Goal: Information Seeking & Learning: Learn about a topic

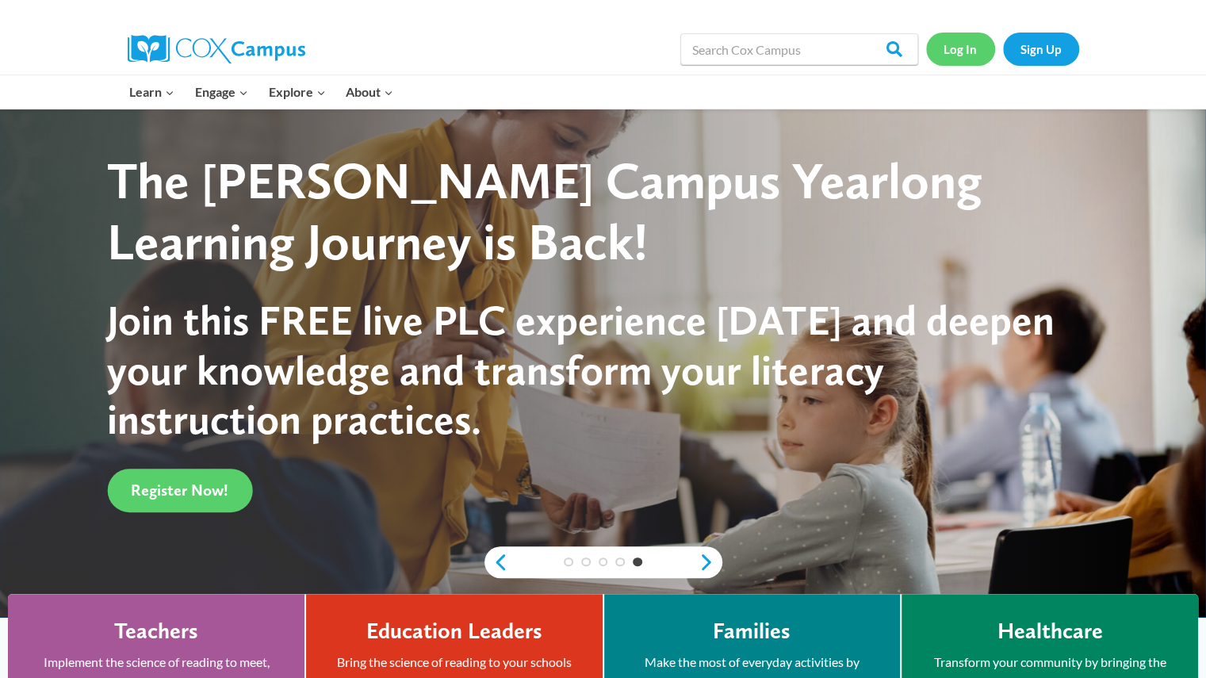
click at [958, 62] on link "Log In" at bounding box center [960, 49] width 69 height 33
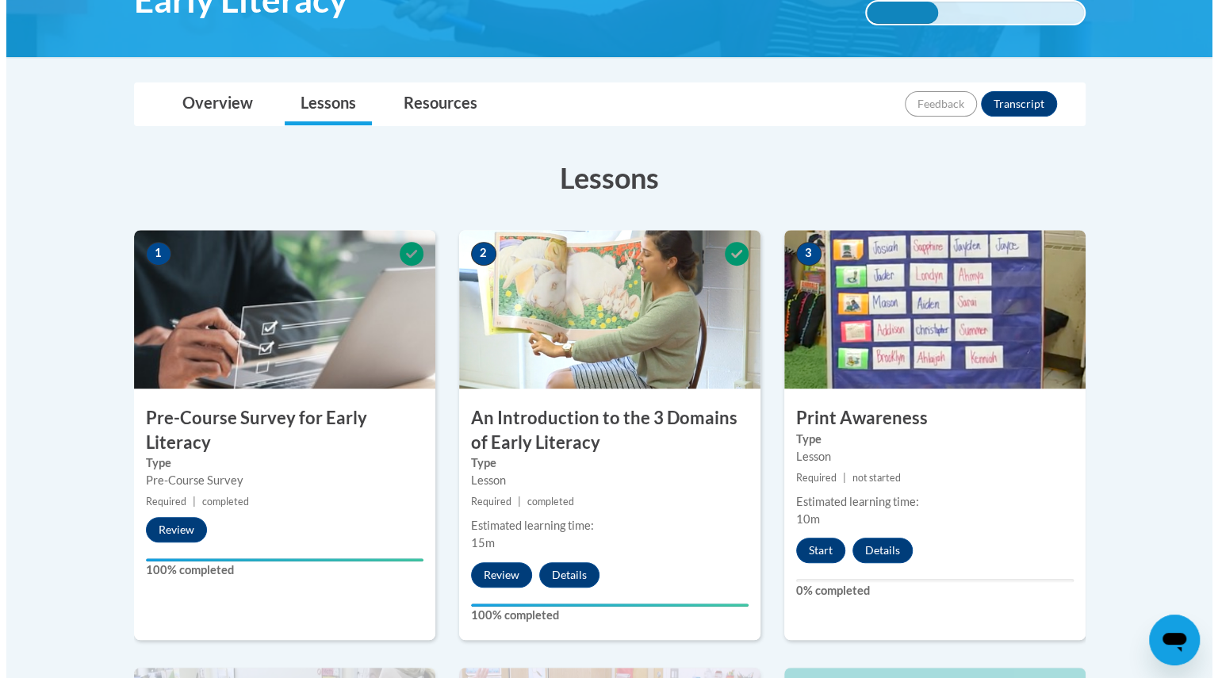
scroll to position [304, 0]
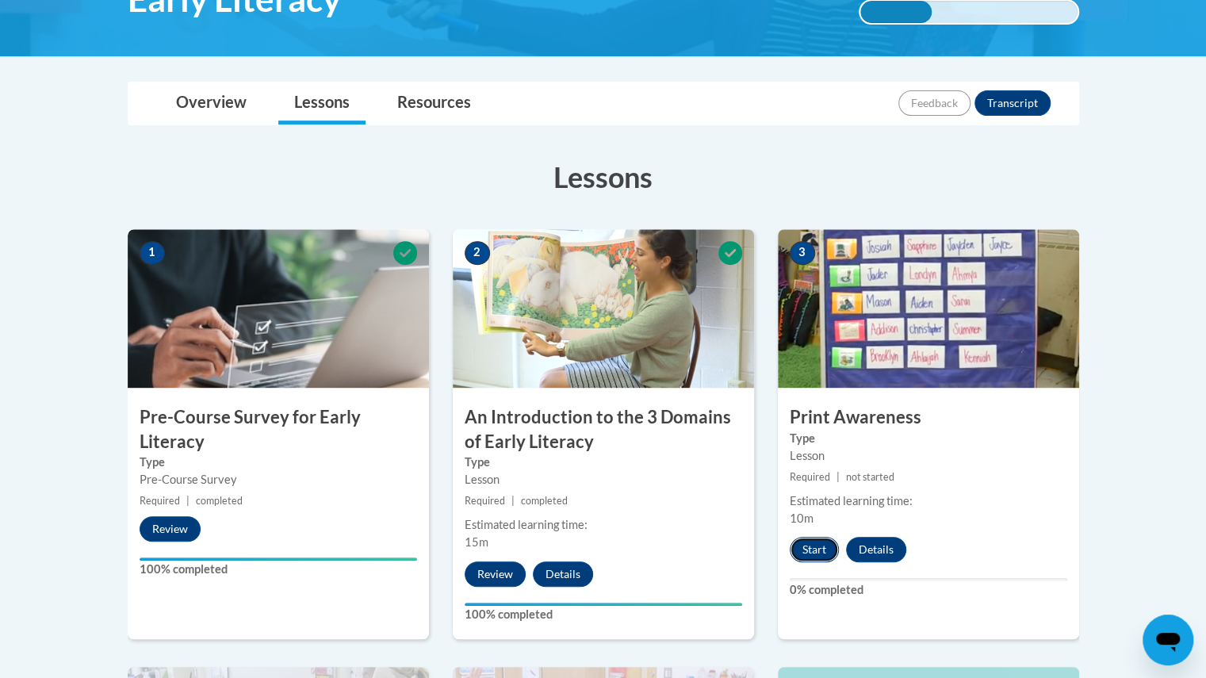
click at [801, 559] on button "Start" at bounding box center [814, 549] width 49 height 25
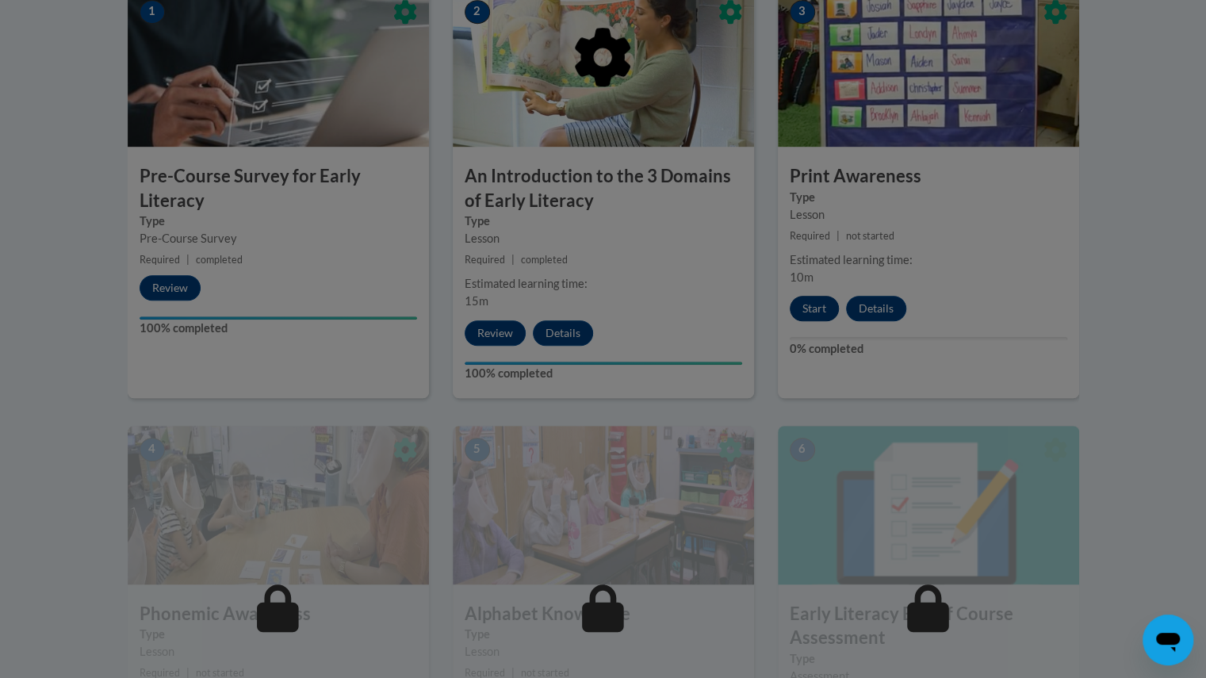
scroll to position [545, 0]
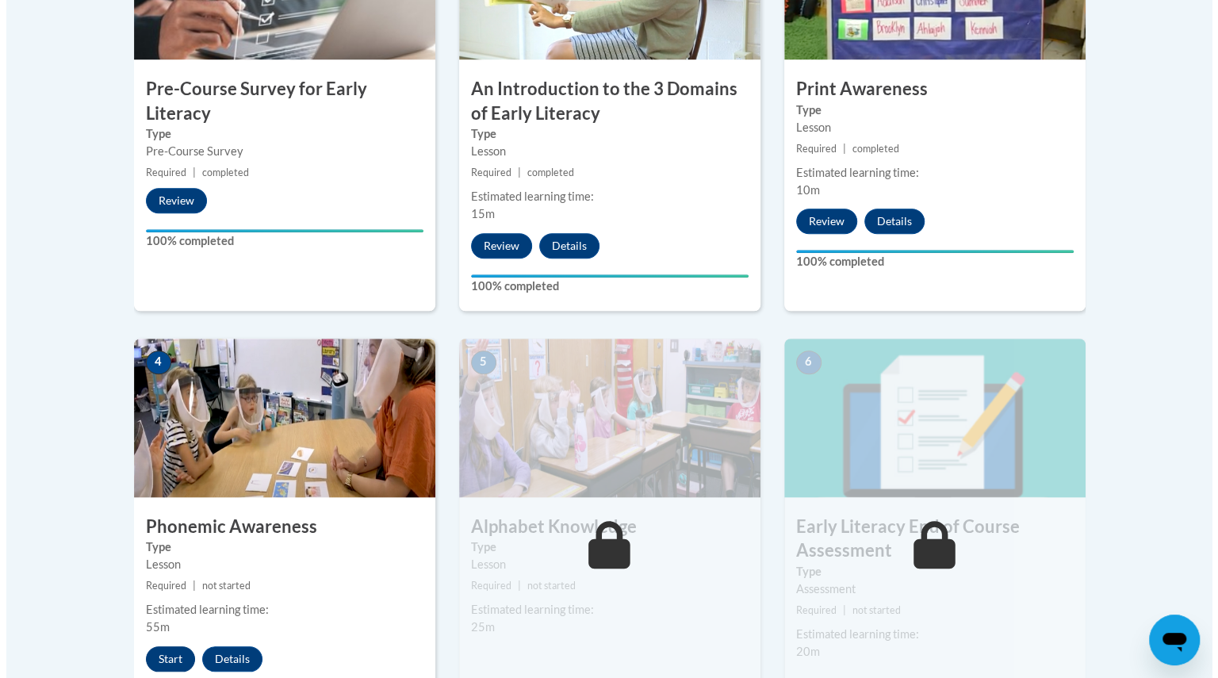
scroll to position [687, 0]
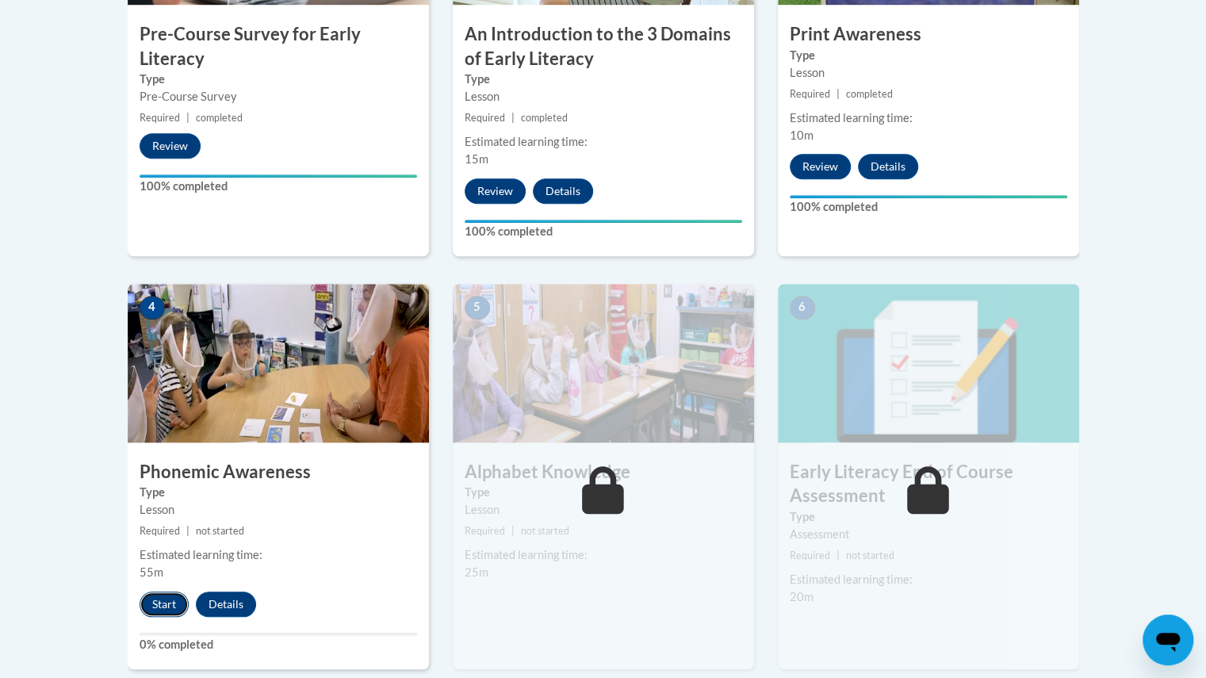
click at [163, 603] on button "Start" at bounding box center [164, 603] width 49 height 25
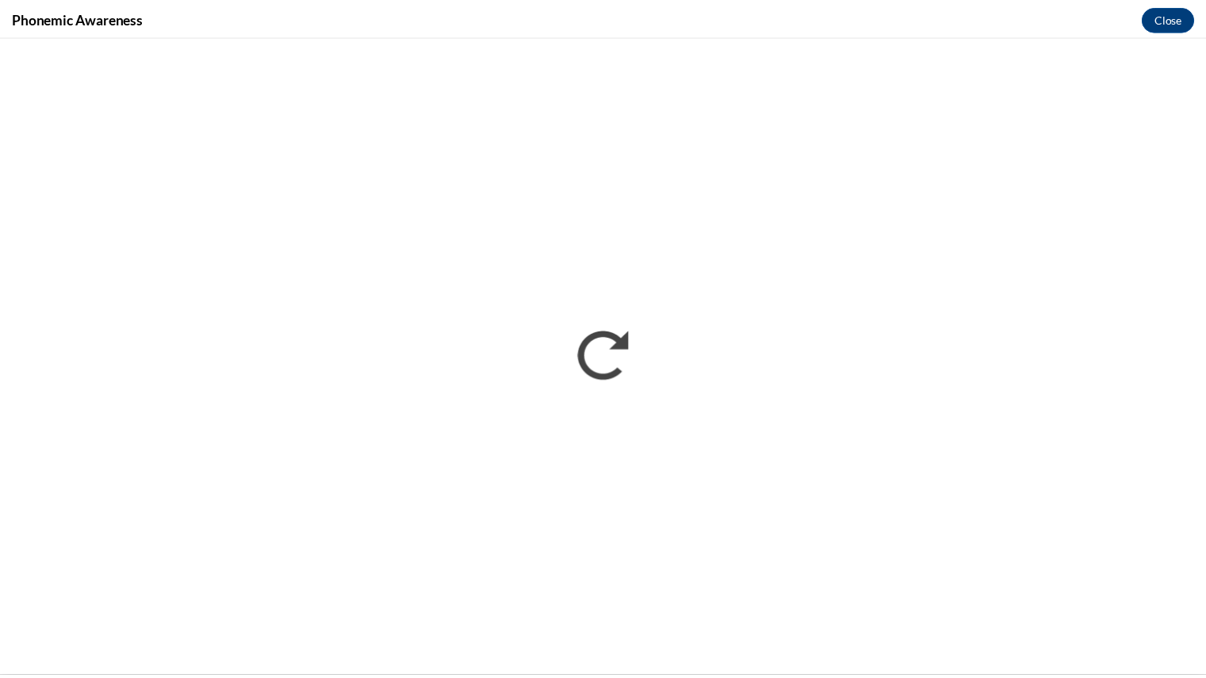
scroll to position [0, 0]
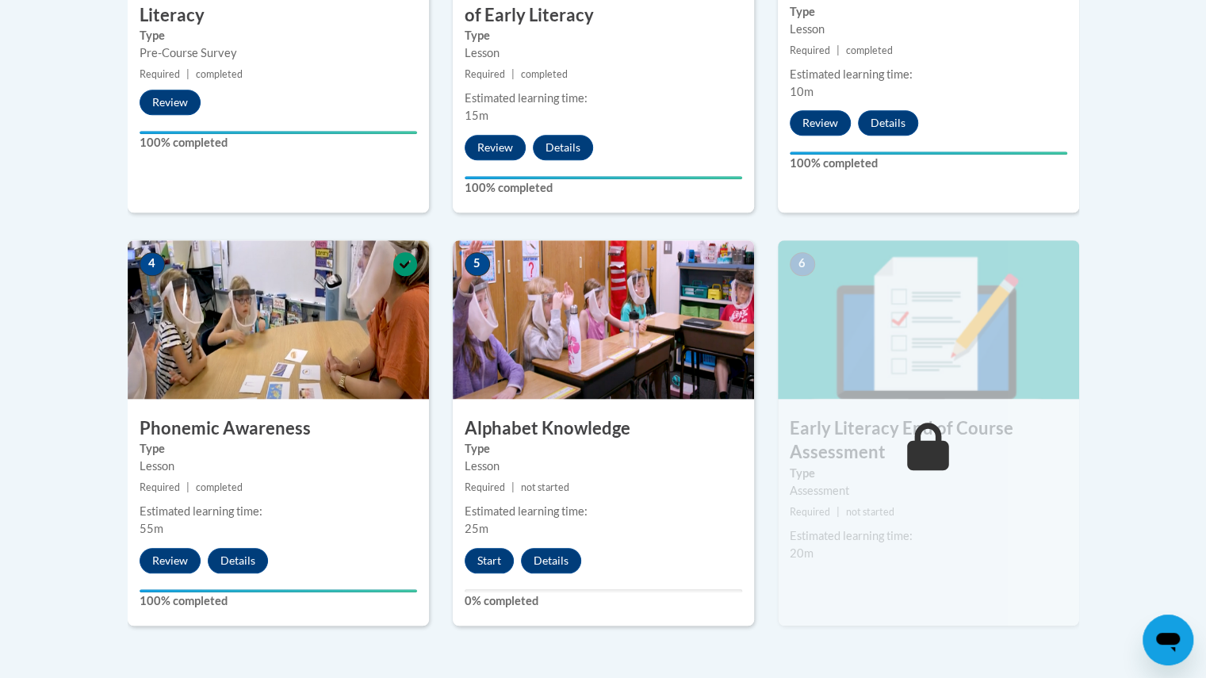
scroll to position [731, 0]
